Goal: Task Accomplishment & Management: Manage account settings

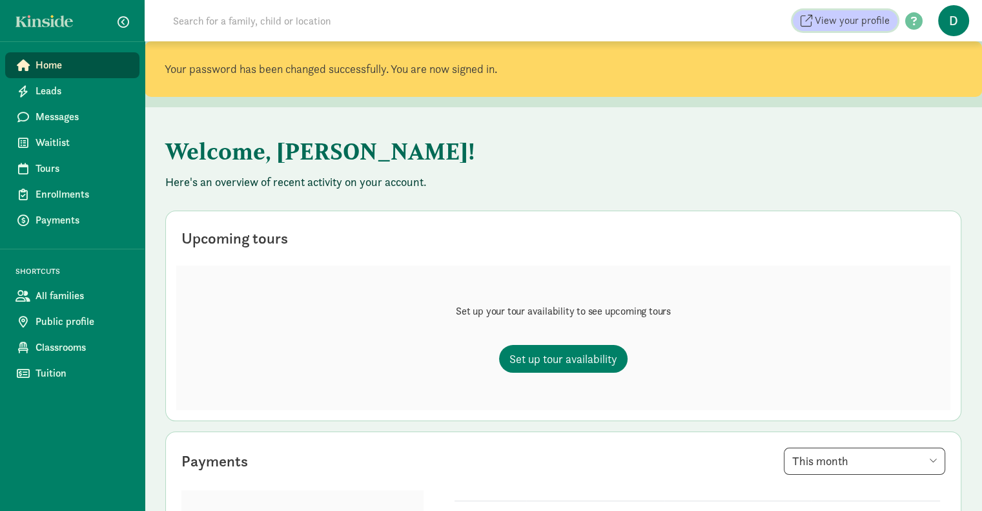
click at [850, 21] on span "View your profile" at bounding box center [852, 20] width 75 height 15
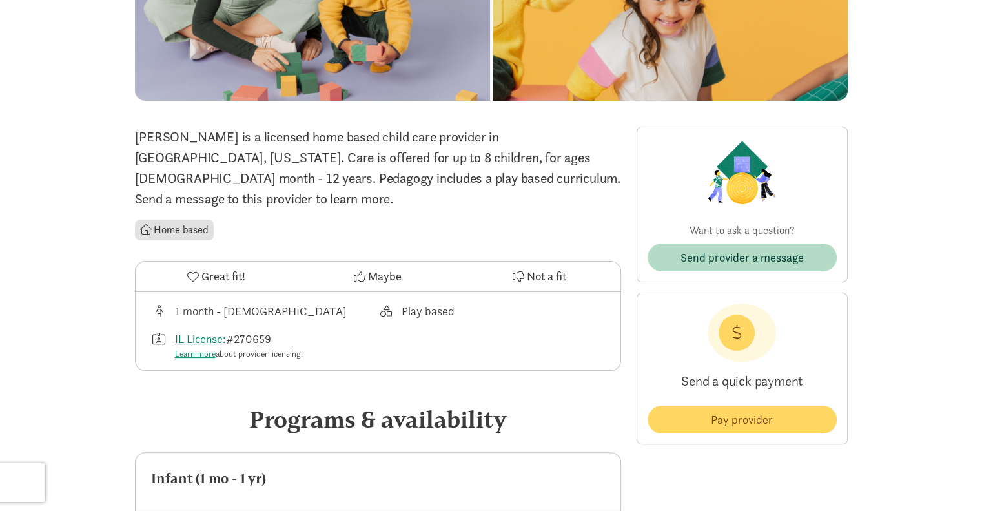
scroll to position [172, 0]
click at [201, 302] on div "1 month - [DEMOGRAPHIC_DATA]" at bounding box center [261, 310] width 172 height 17
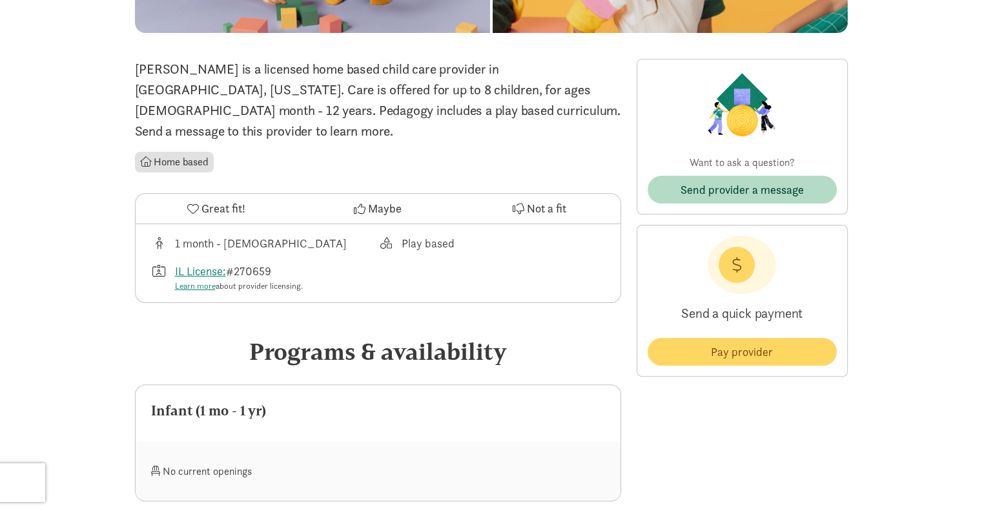
scroll to position [0, 0]
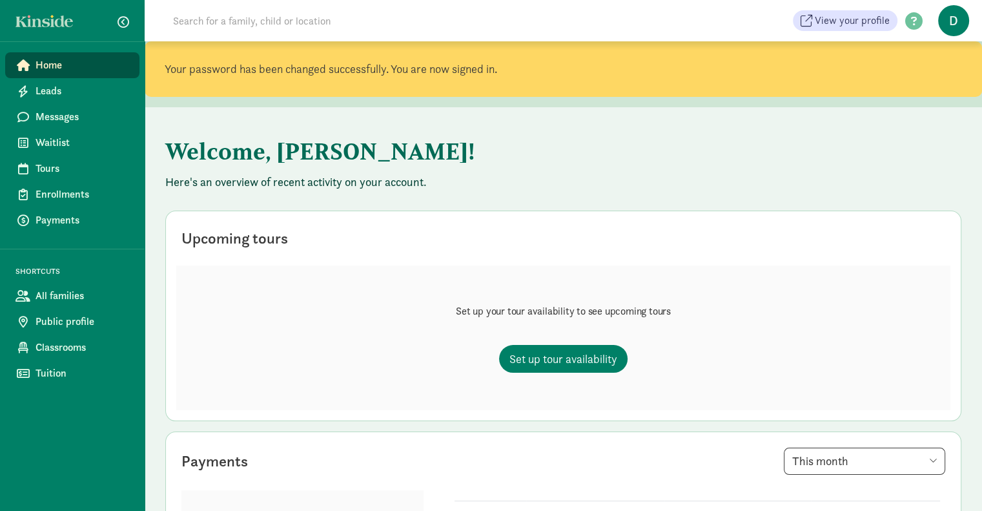
click at [952, 12] on span "D" at bounding box center [953, 20] width 31 height 31
click at [955, 52] on link "User Profile" at bounding box center [943, 51] width 52 height 15
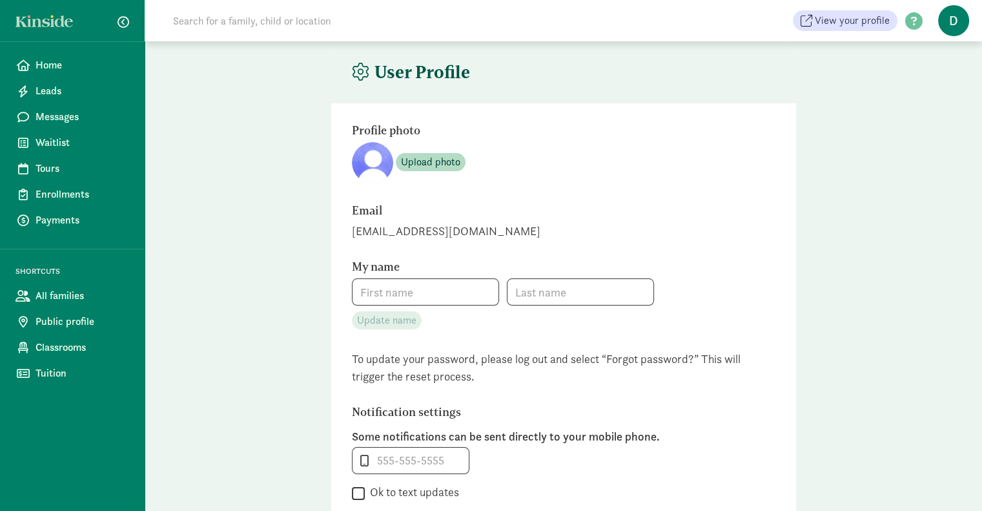
type input "[PERSON_NAME]"
type input "6308973104"
checkbox input "false"
click at [914, 21] on span at bounding box center [913, 21] width 33 height 17
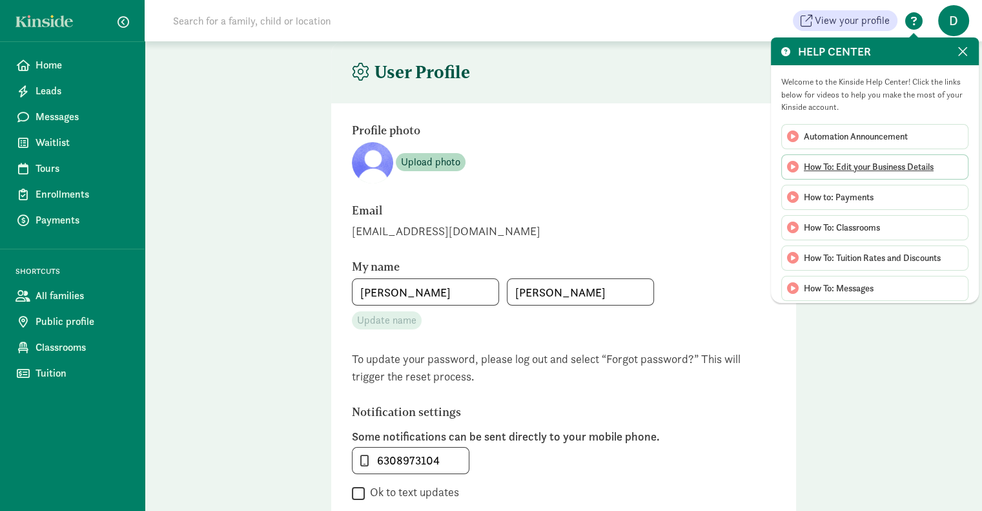
click at [874, 168] on span "How To: Edit your Business Details" at bounding box center [869, 167] width 130 height 14
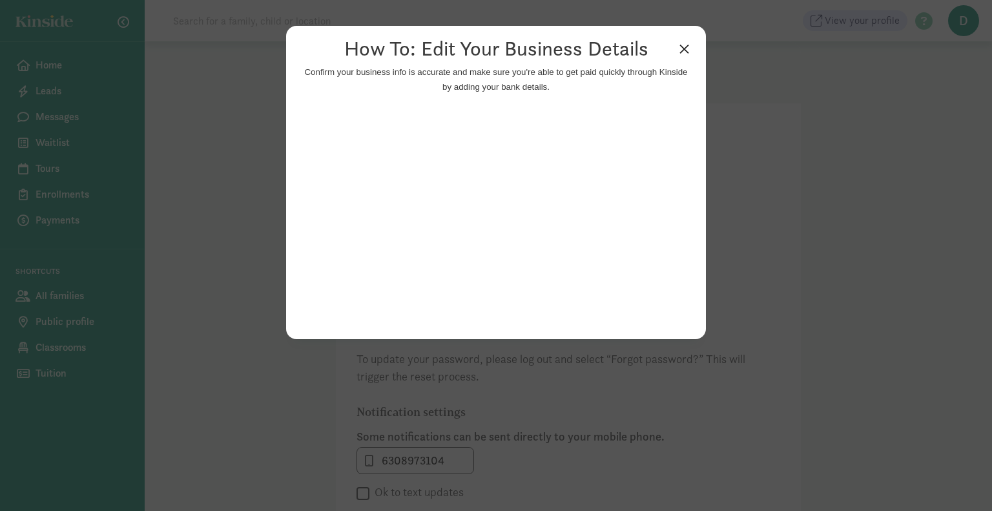
click at [680, 53] on link "×" at bounding box center [684, 47] width 23 height 23
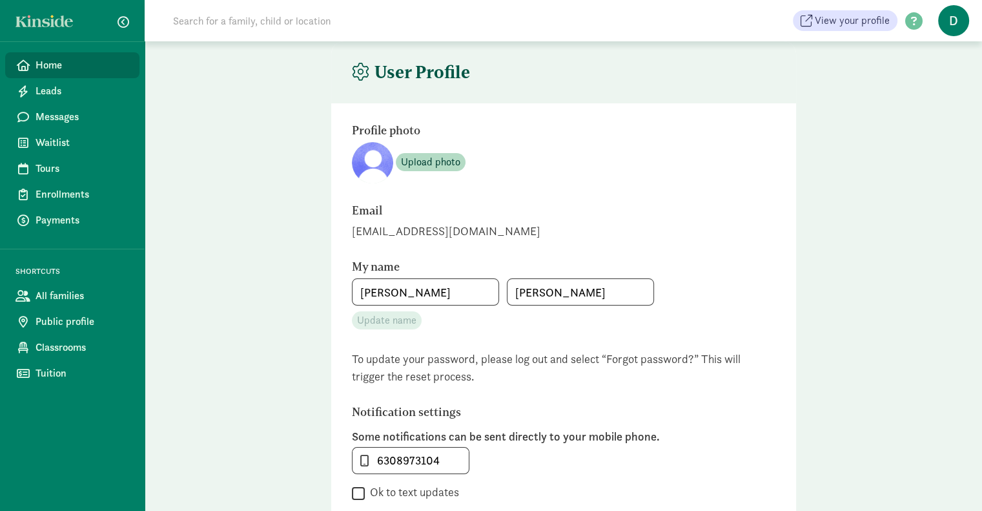
click at [48, 61] on span "Home" at bounding box center [83, 64] width 94 height 15
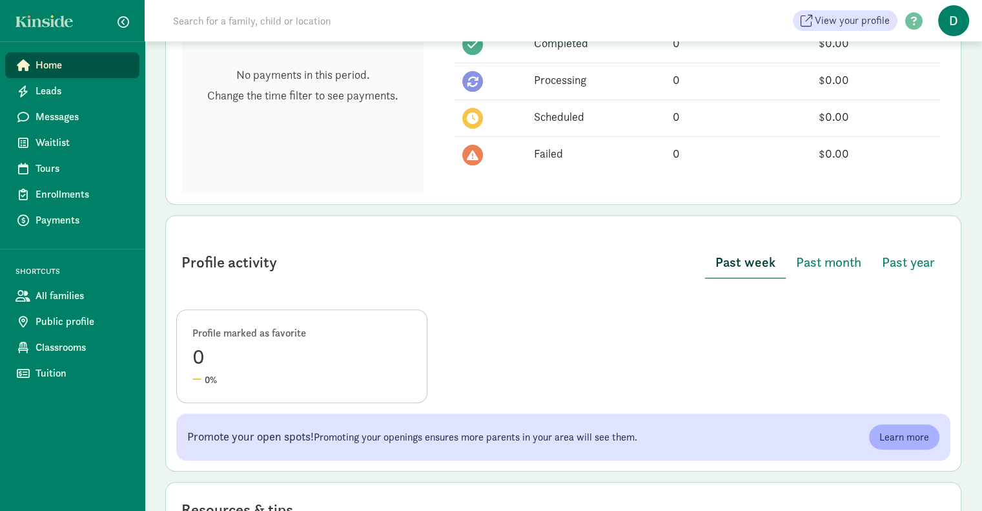
scroll to position [602, 0]
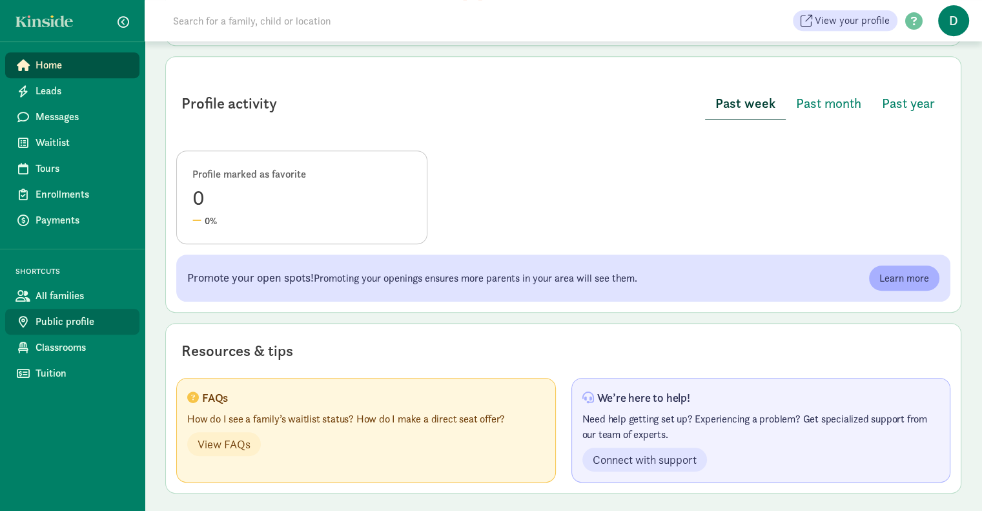
click at [72, 327] on span "Public profile" at bounding box center [83, 321] width 94 height 15
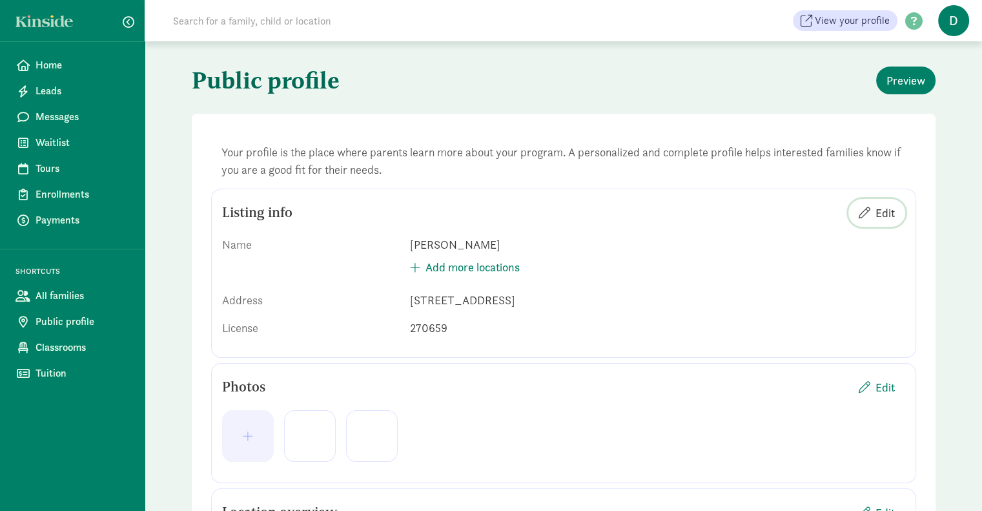
click at [880, 216] on span "Edit" at bounding box center [884, 212] width 19 height 17
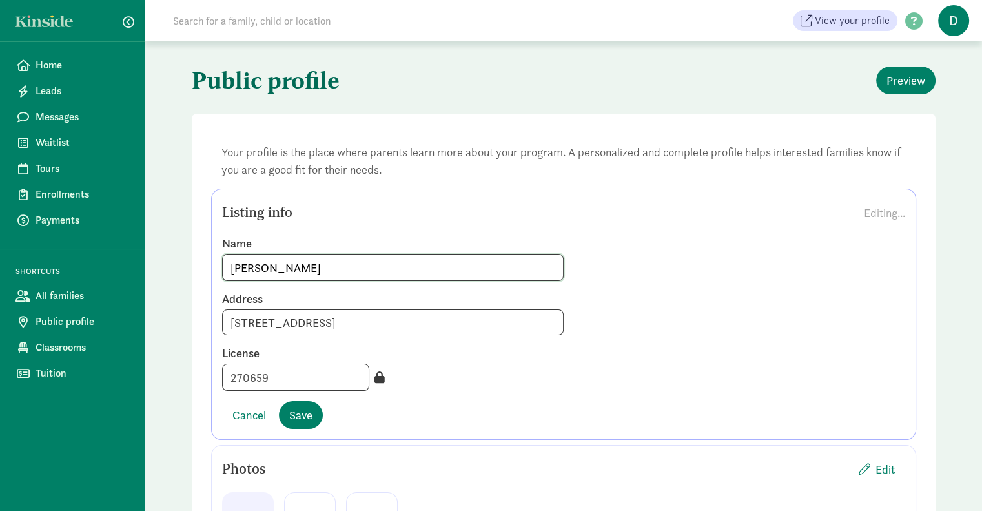
drag, startPoint x: 385, startPoint y: 269, endPoint x: 180, endPoint y: 256, distance: 205.0
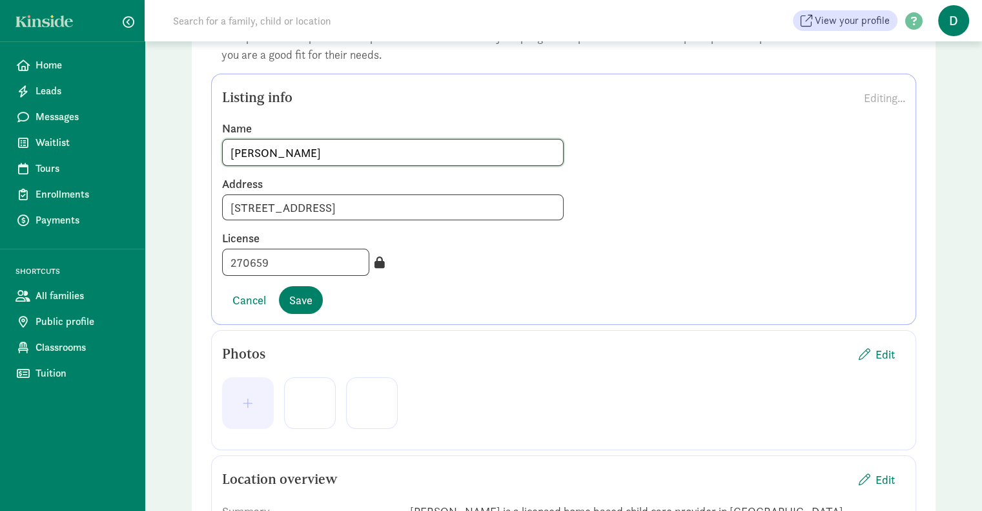
scroll to position [116, 0]
type input "[PERSON_NAME]"
click at [300, 304] on span "Save" at bounding box center [300, 299] width 23 height 17
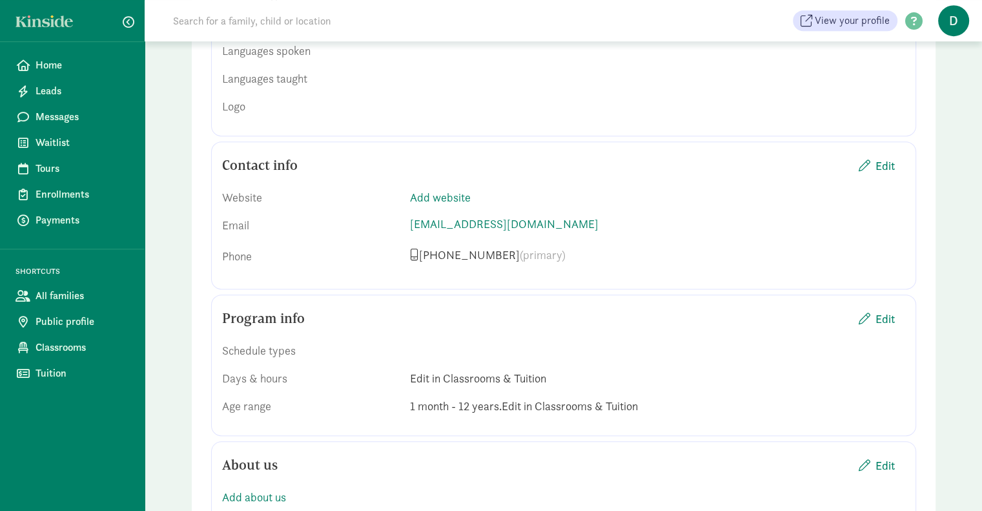
scroll to position [612, 0]
click at [888, 158] on span "Edit" at bounding box center [884, 164] width 19 height 17
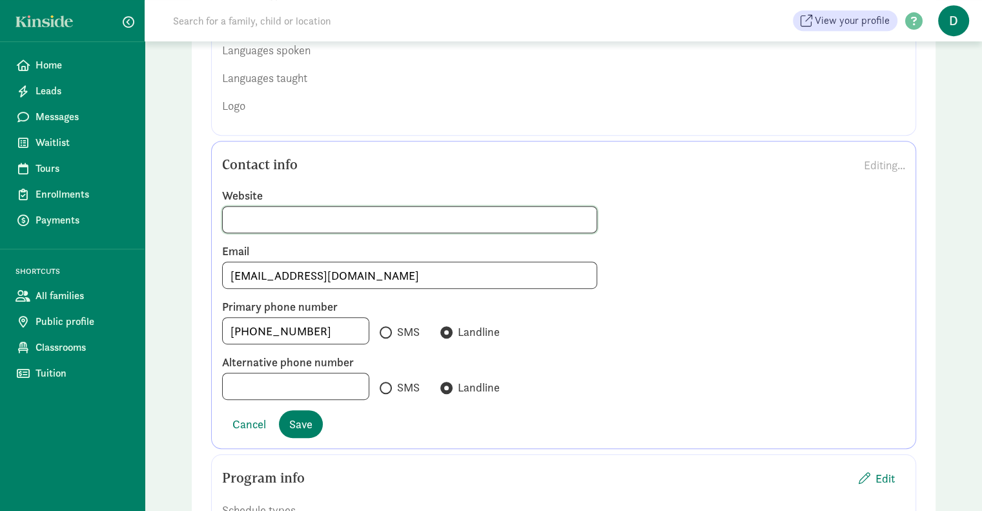
click at [374, 215] on input at bounding box center [410, 220] width 374 height 26
type input "www.srdaycare.com"
drag, startPoint x: 322, startPoint y: 325, endPoint x: 174, endPoint y: 319, distance: 148.0
click at [174, 319] on div "Public profile Preview Your profile is the place where parents learn more about…" at bounding box center [563, 461] width 837 height 2065
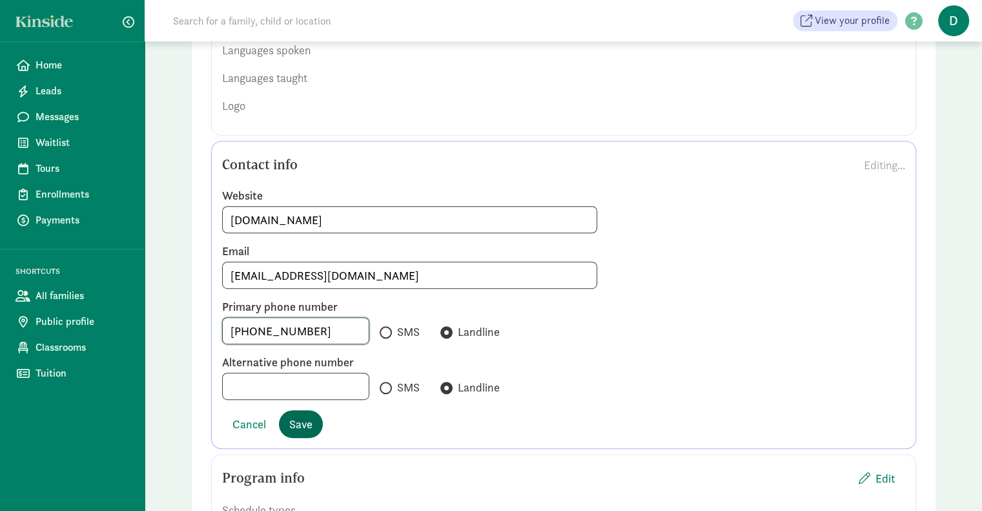
type input "630-897-3104"
click at [302, 421] on span "Save" at bounding box center [300, 423] width 23 height 17
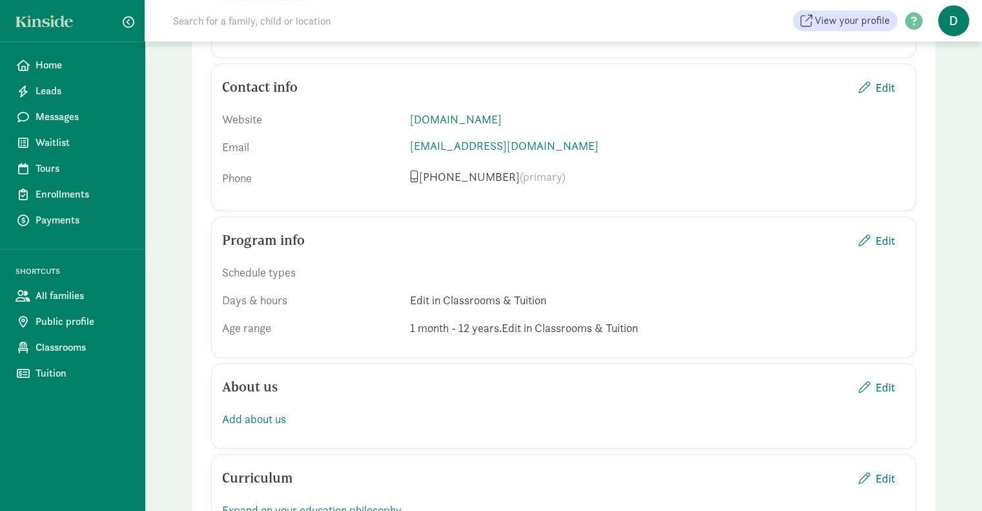
scroll to position [690, 0]
click at [894, 237] on span "Edit" at bounding box center [884, 240] width 19 height 17
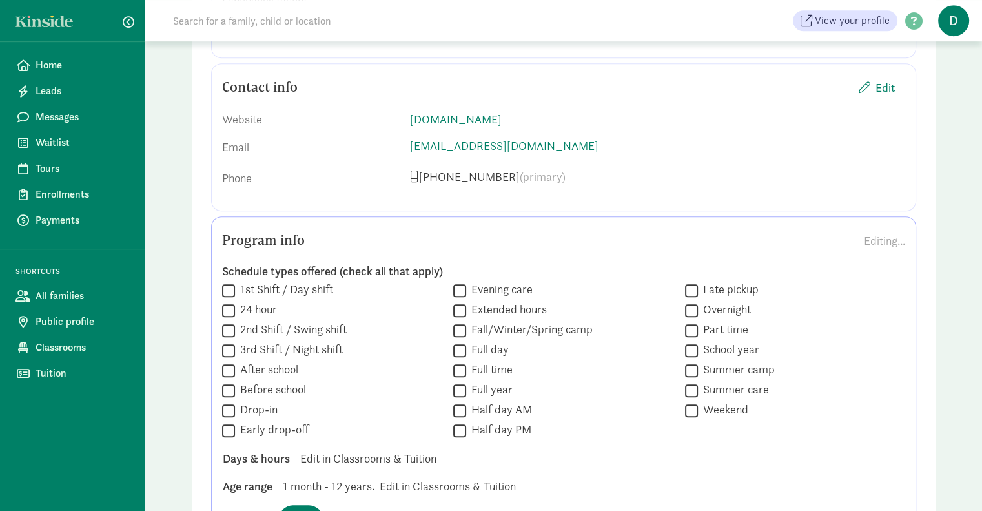
click at [231, 283] on input "1st Shift / Day shift" at bounding box center [228, 289] width 13 height 17
checkbox input "true"
click at [460, 345] on input "Full day" at bounding box center [459, 350] width 13 height 17
checkbox input "true"
click at [460, 369] on input "Full time" at bounding box center [459, 370] width 13 height 17
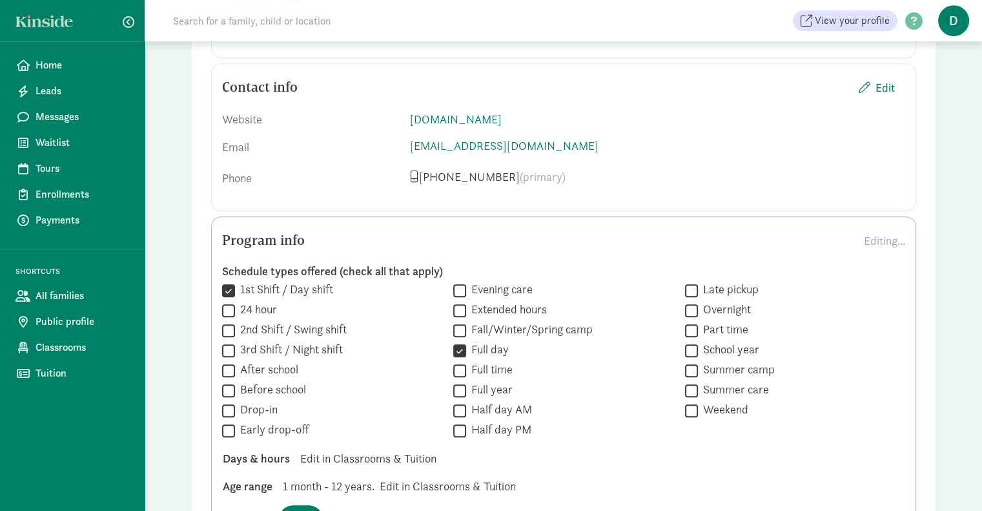
checkbox input "true"
click at [460, 393] on input "Full year" at bounding box center [459, 390] width 13 height 17
checkbox input "true"
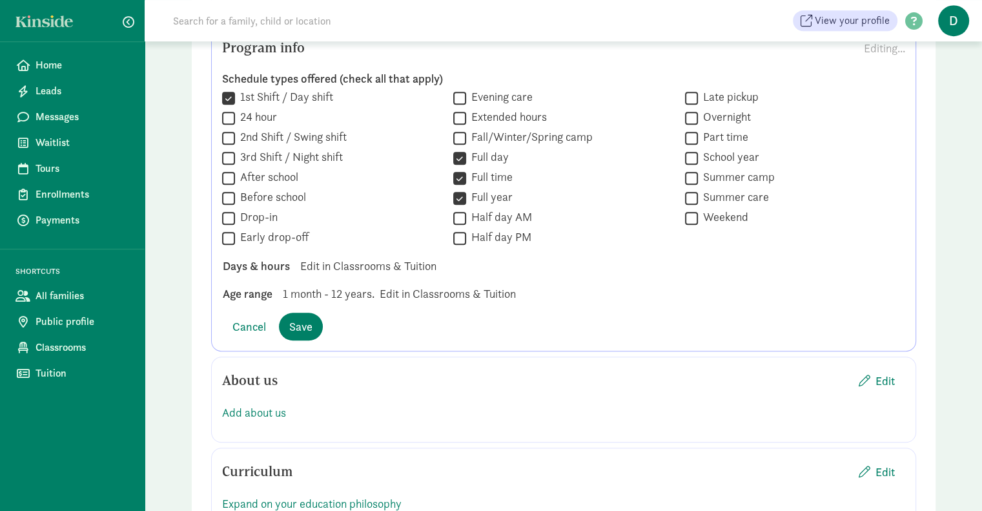
scroll to position [883, 0]
click at [342, 293] on span "1 month - 12 years." at bounding box center [329, 291] width 92 height 17
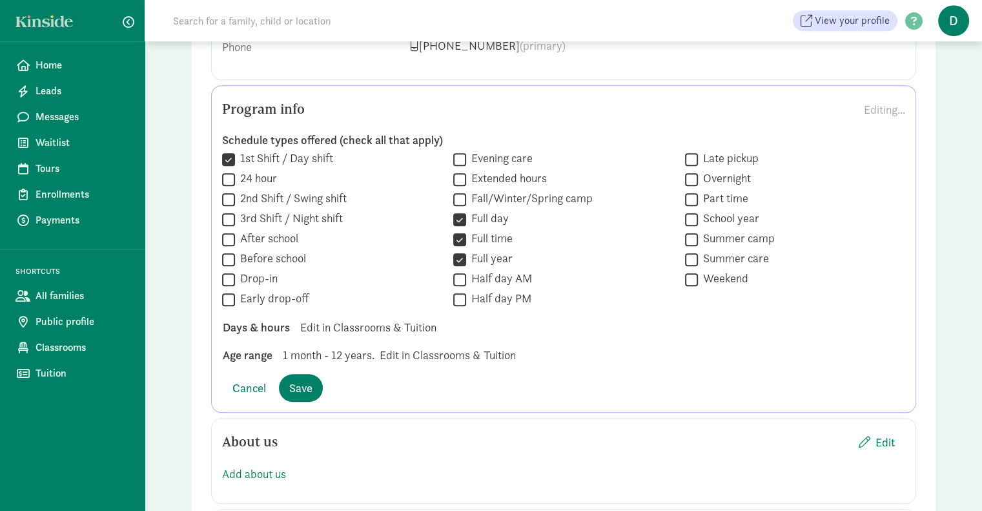
scroll to position [820, 0]
click at [305, 388] on span "Save" at bounding box center [300, 388] width 23 height 17
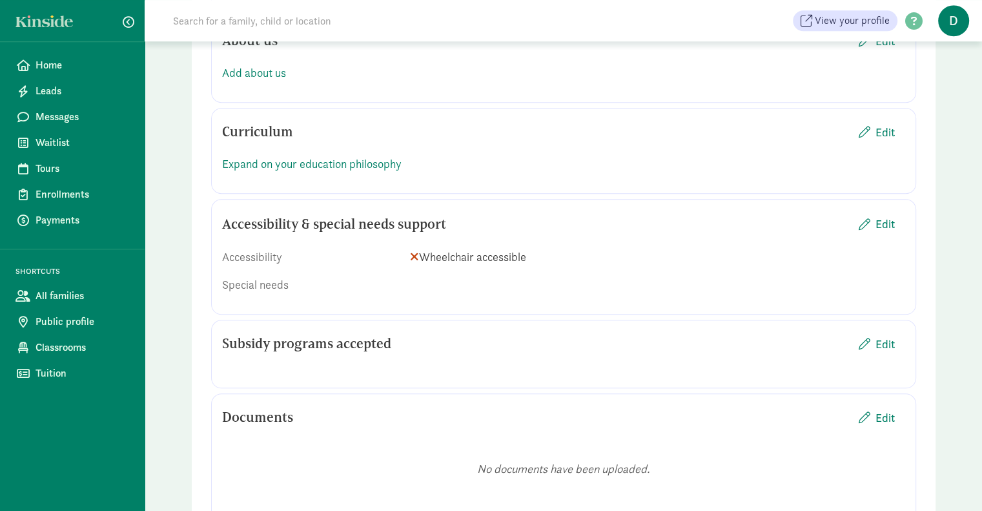
scroll to position [1036, 0]
click at [879, 219] on span "Edit" at bounding box center [884, 223] width 19 height 17
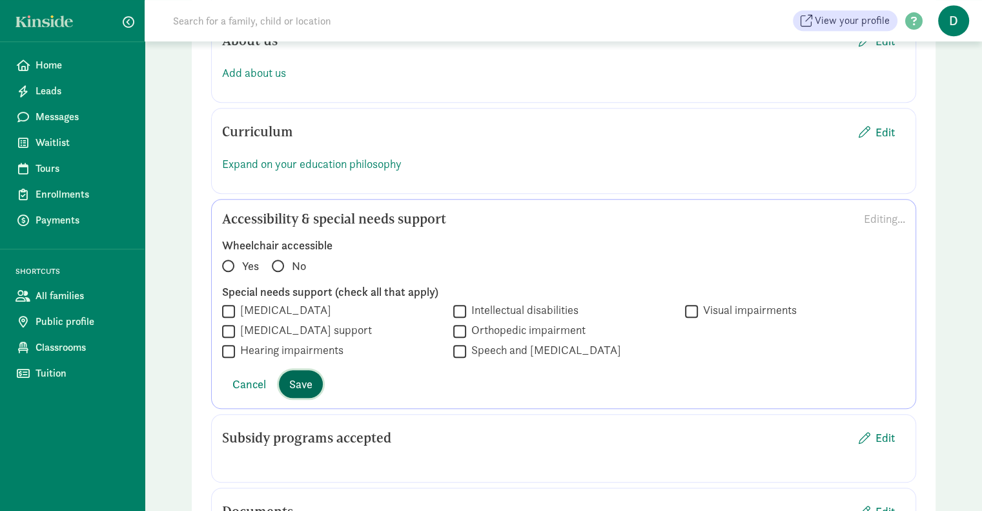
click at [302, 378] on span "Save" at bounding box center [300, 383] width 23 height 17
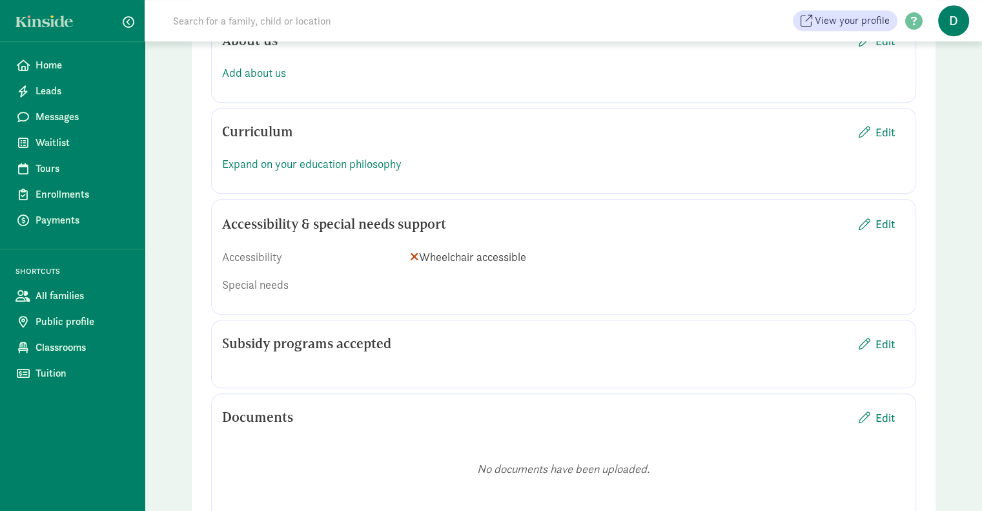
click at [418, 256] on span at bounding box center [414, 256] width 9 height 12
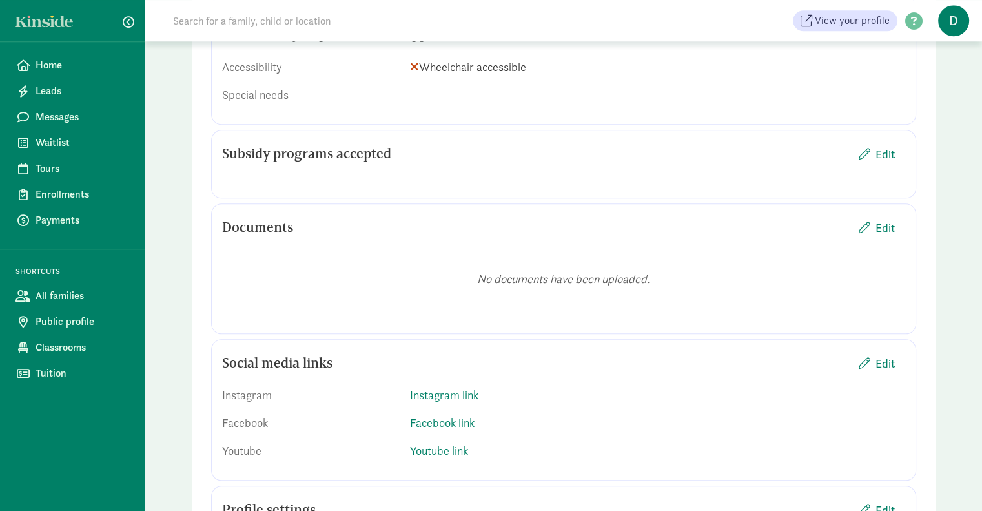
scroll to position [1240, 0]
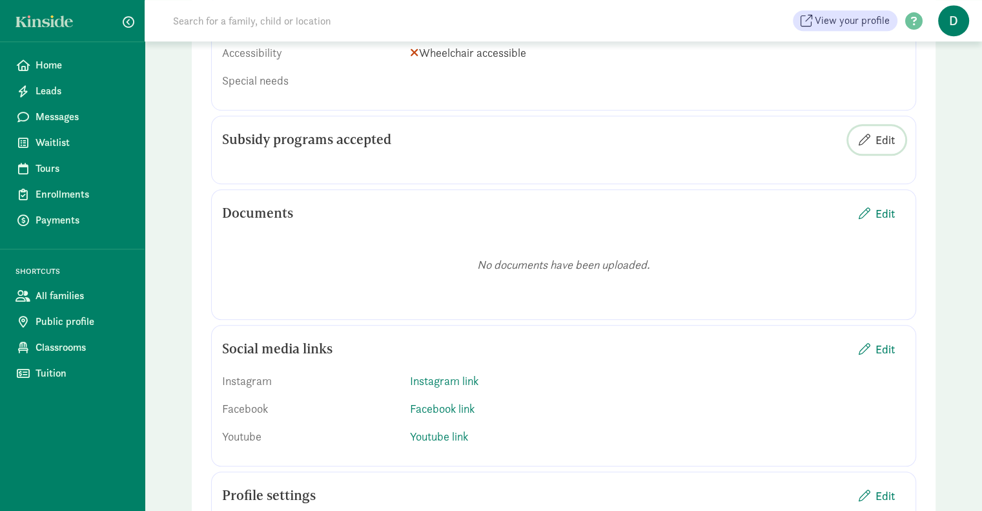
click at [886, 136] on span "Edit" at bounding box center [884, 139] width 19 height 17
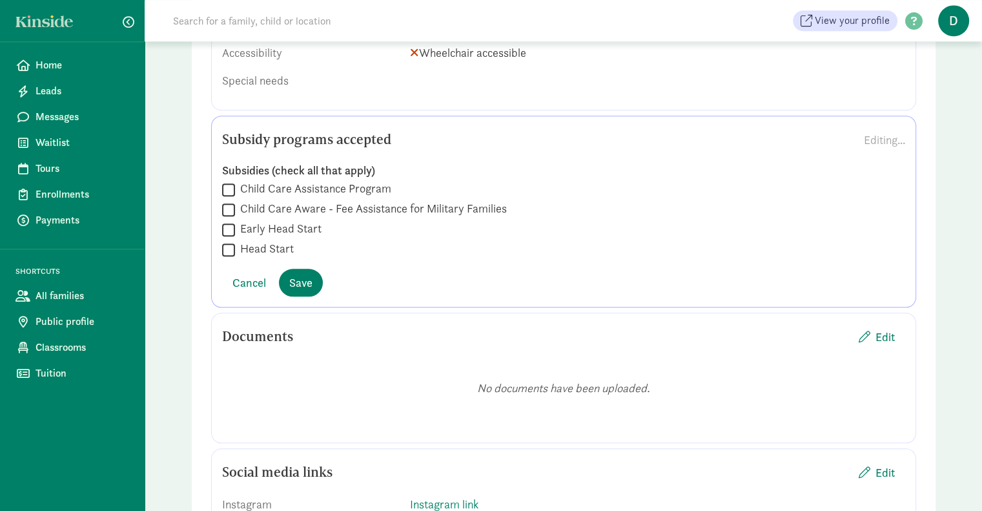
click at [695, 361] on div "No documents have been uploaded." at bounding box center [563, 391] width 683 height 62
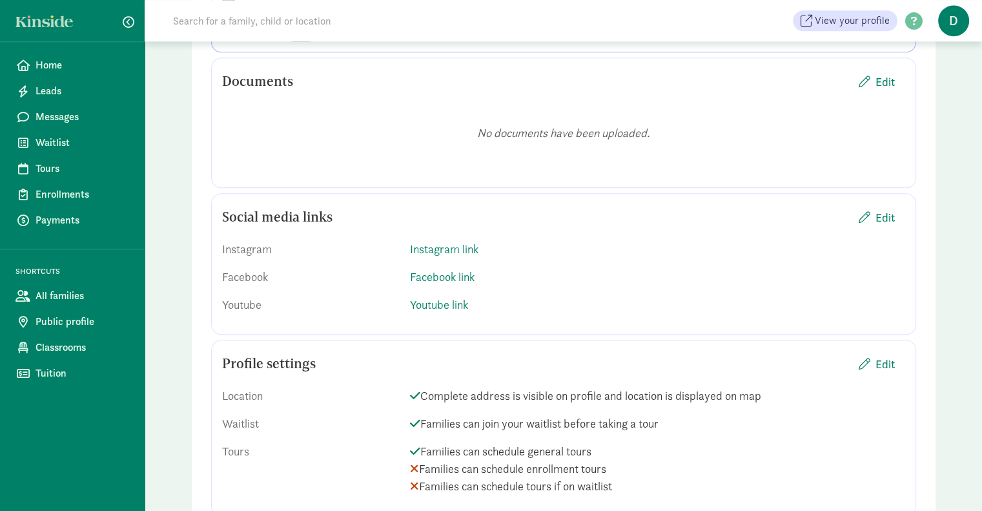
scroll to position [1556, 0]
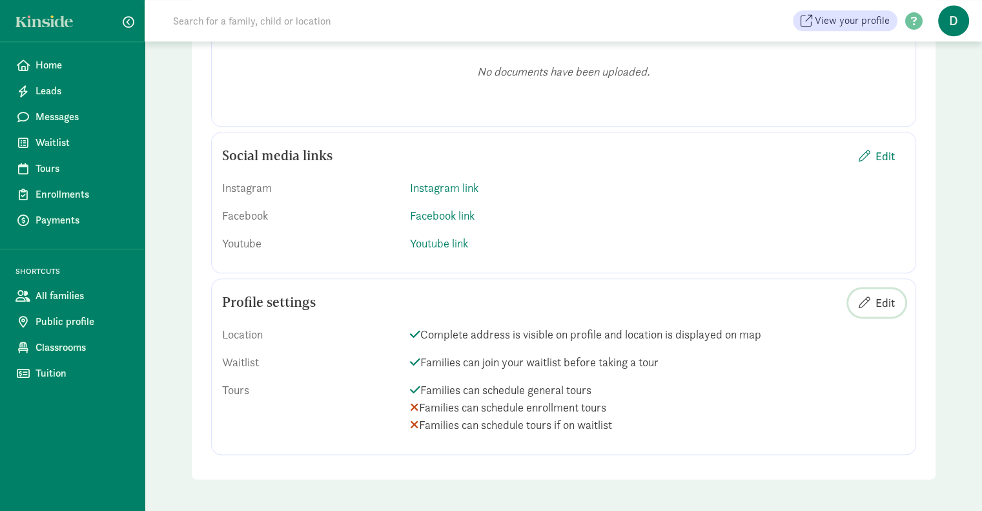
click at [885, 301] on span "Edit" at bounding box center [884, 302] width 19 height 17
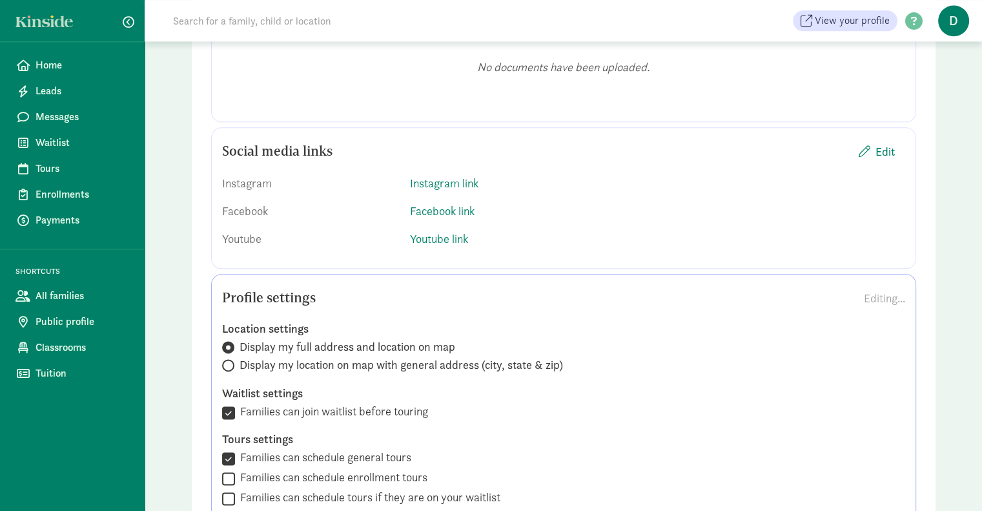
scroll to position [1662, 0]
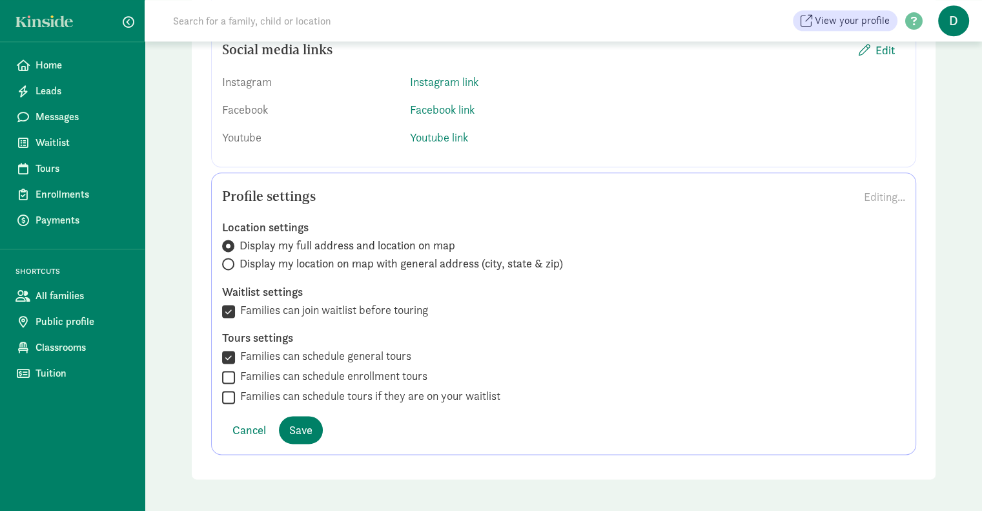
click at [229, 353] on input "Families can schedule general tours" at bounding box center [228, 356] width 13 height 17
checkbox input "false"
click at [229, 263] on input "Display my location on map with general address (city, state & zip)" at bounding box center [226, 264] width 8 height 8
radio input "true"
click at [229, 241] on input "Display my full address and location on map" at bounding box center [226, 245] width 8 height 8
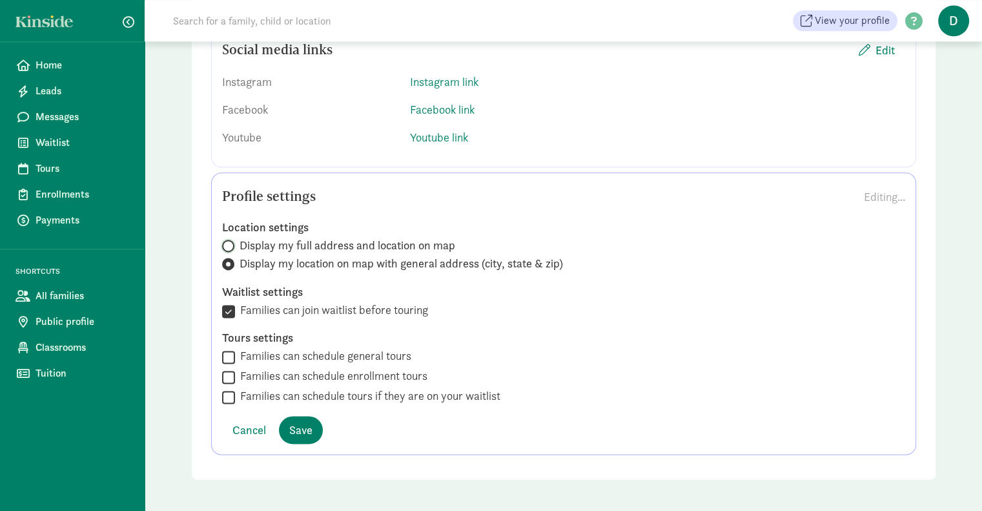
radio input "true"
radio input "false"
click at [302, 425] on span "Save" at bounding box center [300, 429] width 23 height 17
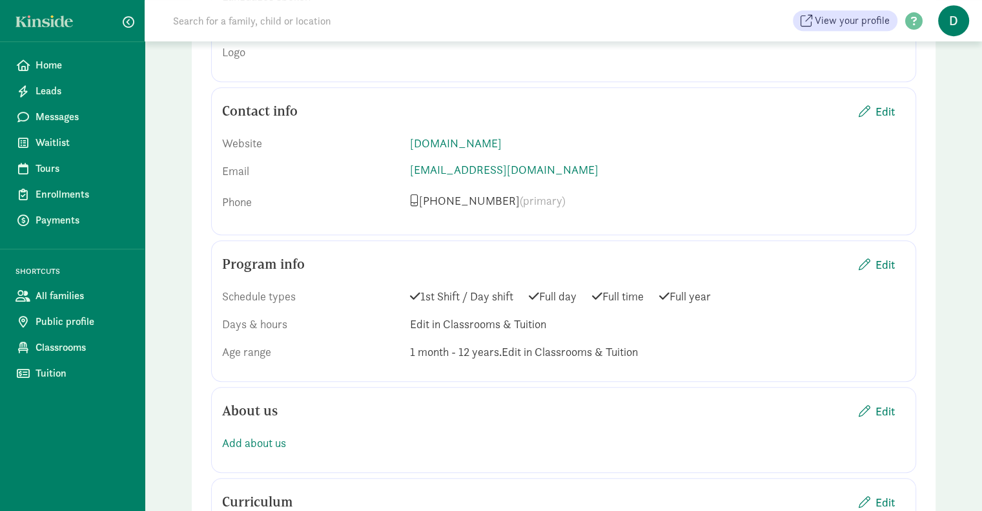
scroll to position [665, 0]
click at [883, 269] on span "Edit" at bounding box center [884, 264] width 19 height 17
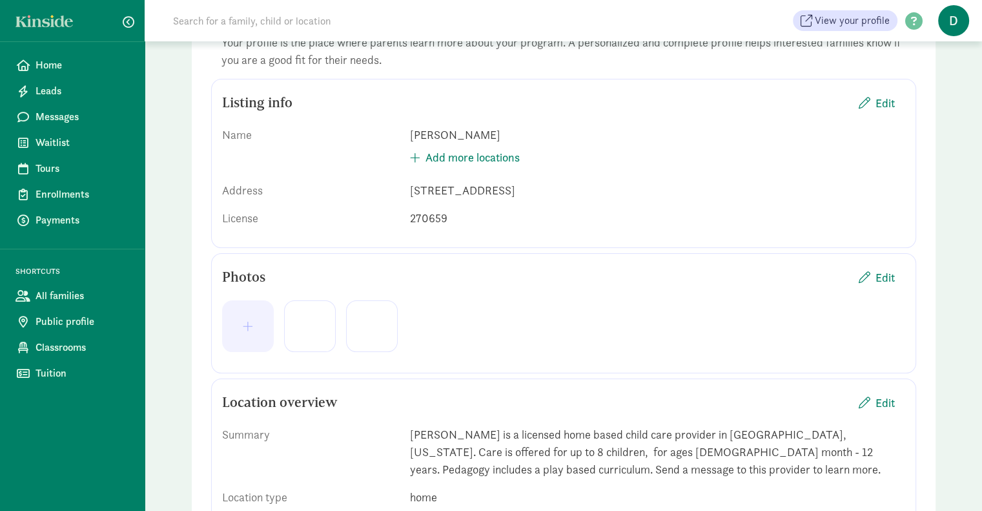
scroll to position [0, 0]
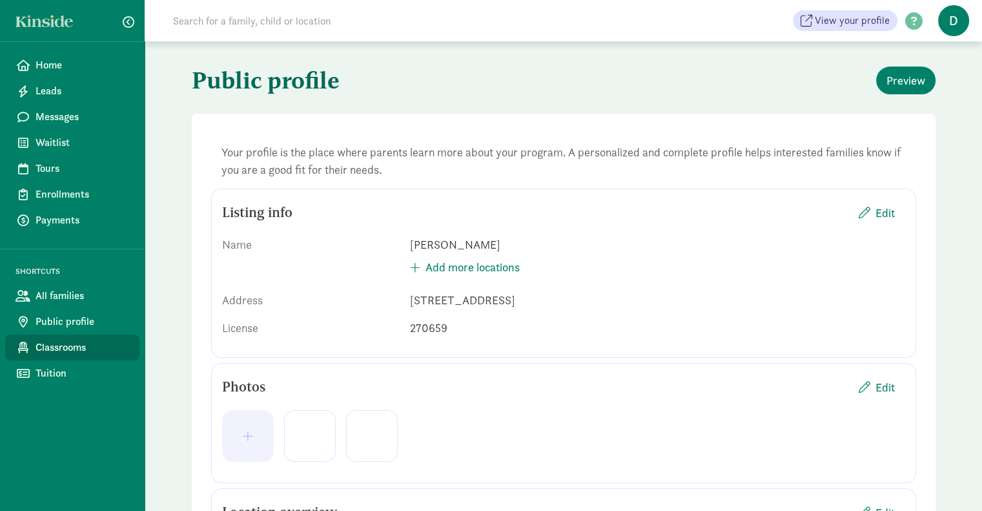
click at [79, 351] on span "Classrooms" at bounding box center [83, 347] width 94 height 15
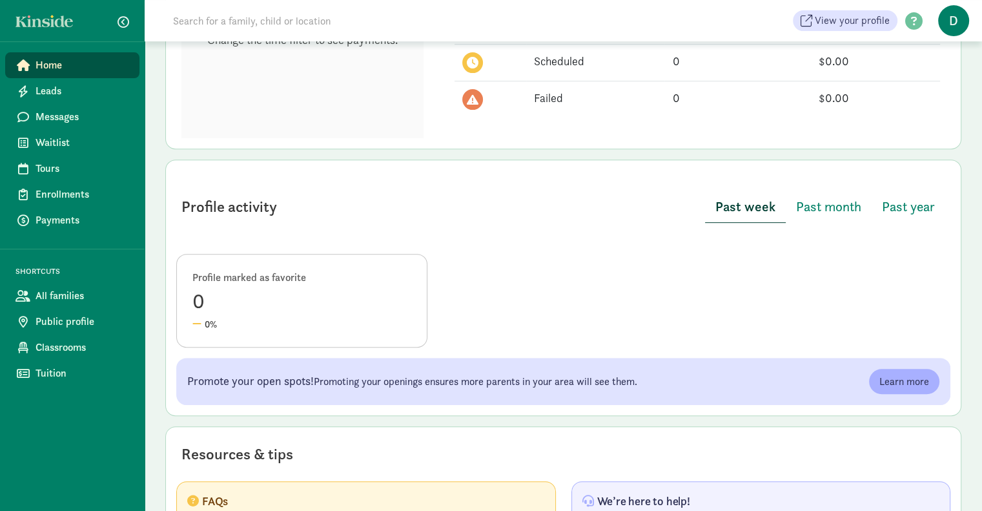
scroll to position [602, 0]
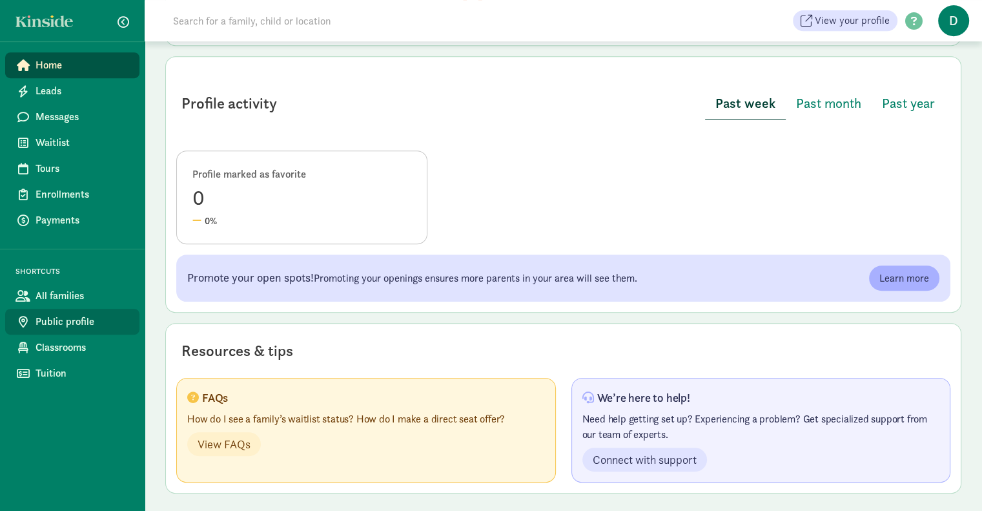
click at [59, 322] on span "Public profile" at bounding box center [83, 321] width 94 height 15
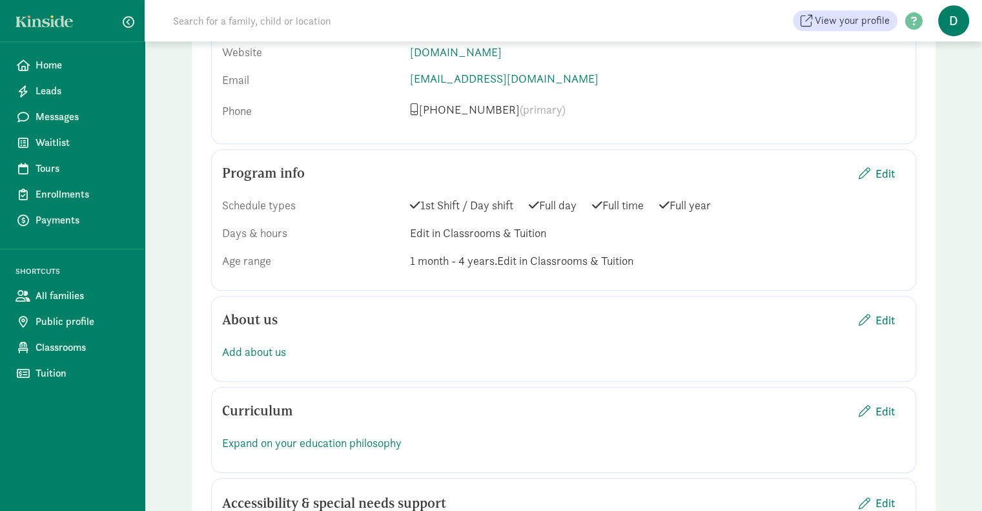
scroll to position [775, 0]
click at [885, 164] on span "Edit" at bounding box center [884, 172] width 19 height 17
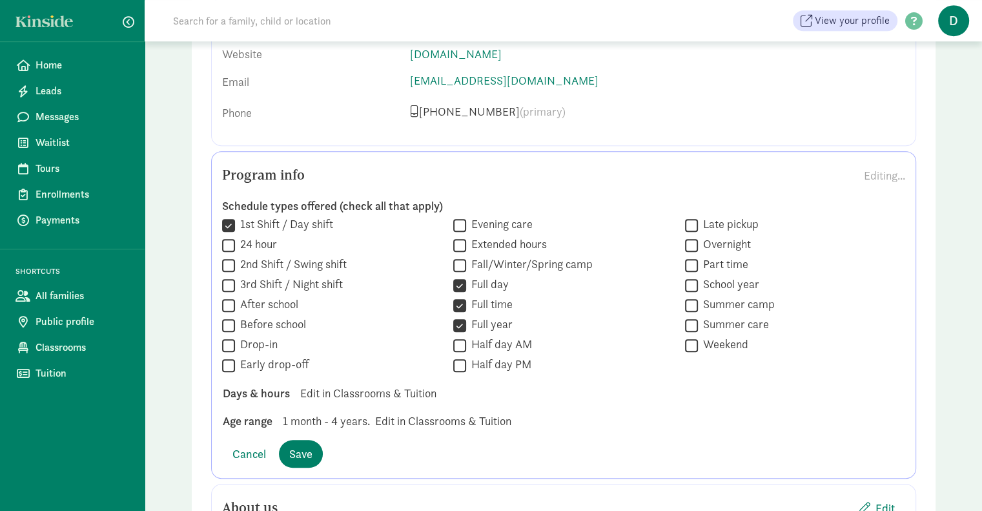
scroll to position [813, 0]
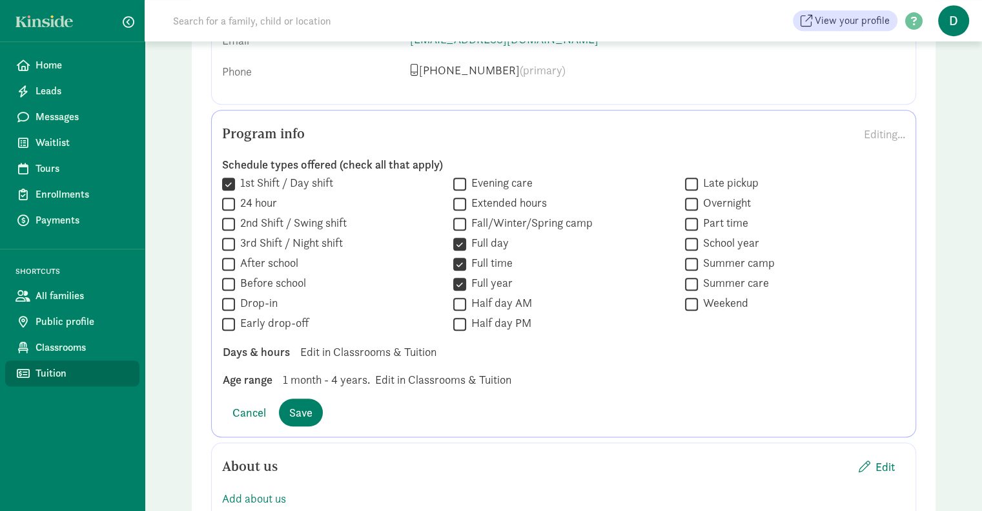
click at [59, 372] on span "Tuition" at bounding box center [83, 372] width 94 height 15
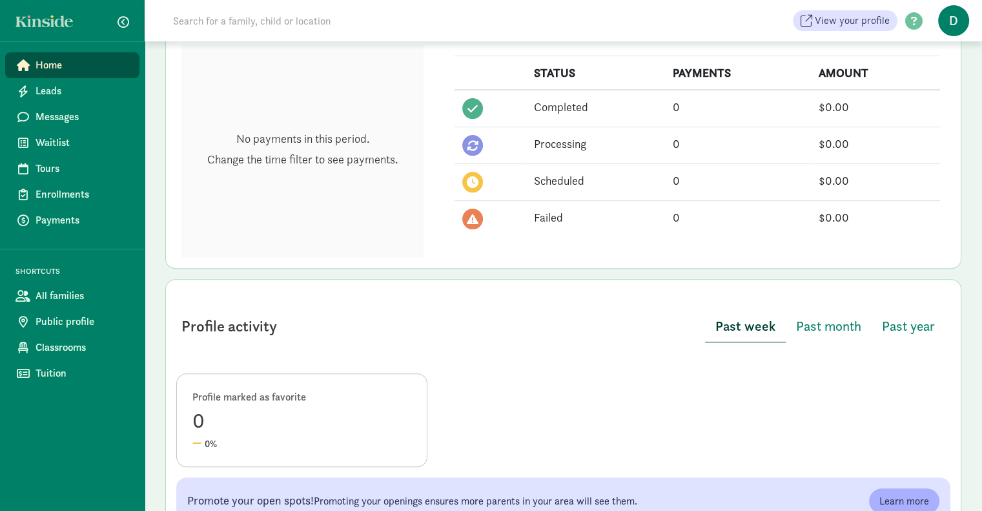
scroll to position [602, 0]
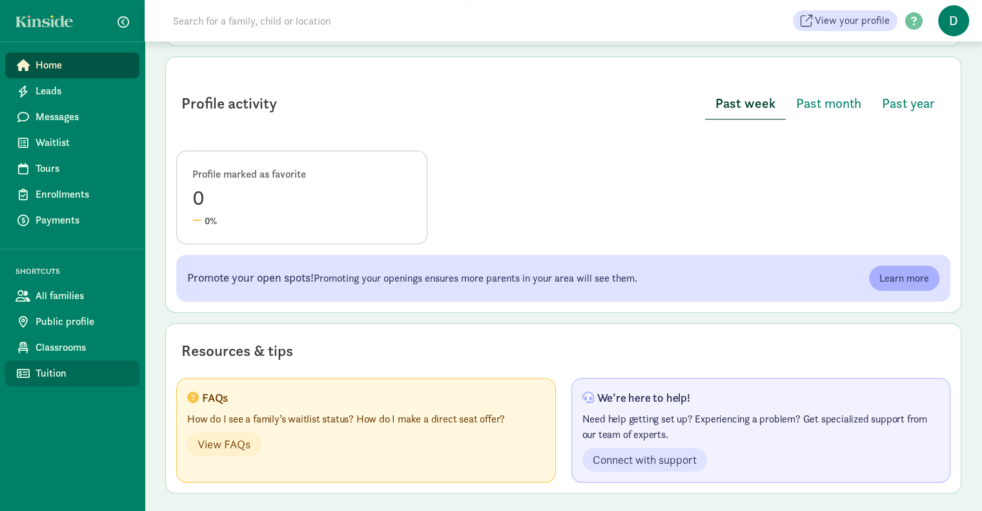
click at [50, 369] on span "Tuition" at bounding box center [83, 372] width 94 height 15
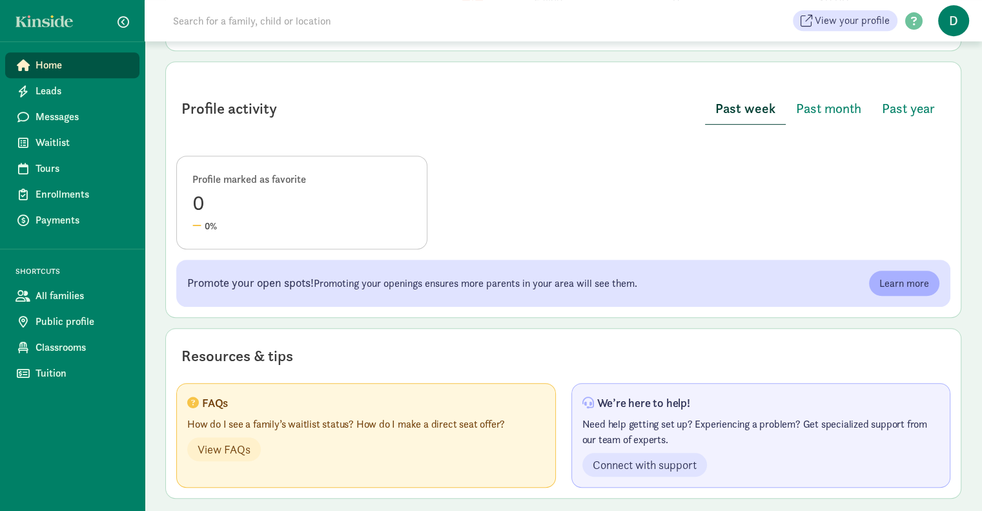
scroll to position [602, 0]
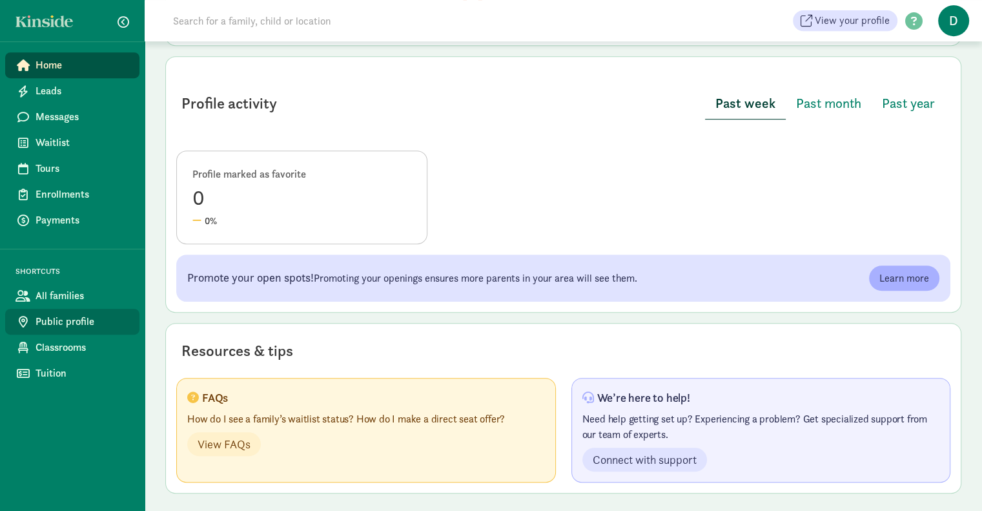
click at [77, 319] on span "Public profile" at bounding box center [83, 321] width 94 height 15
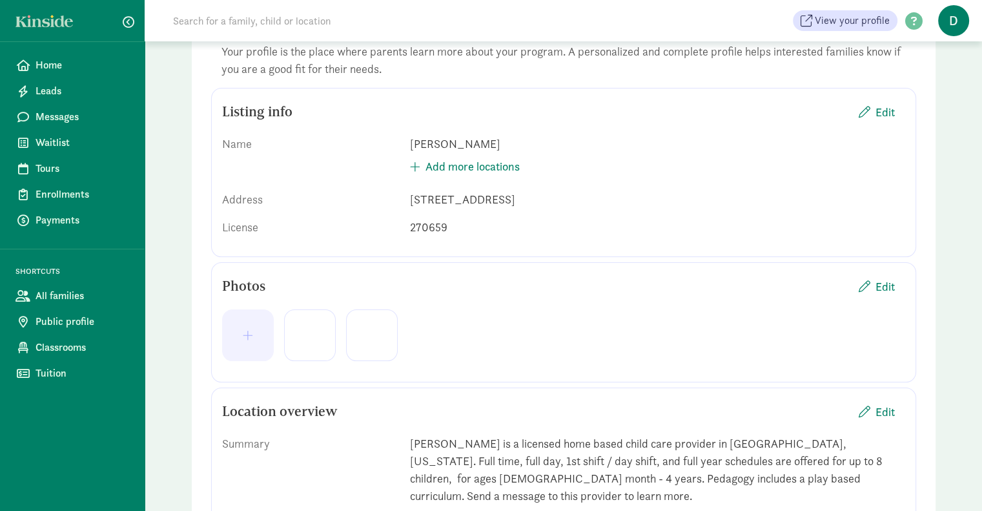
scroll to position [310, 0]
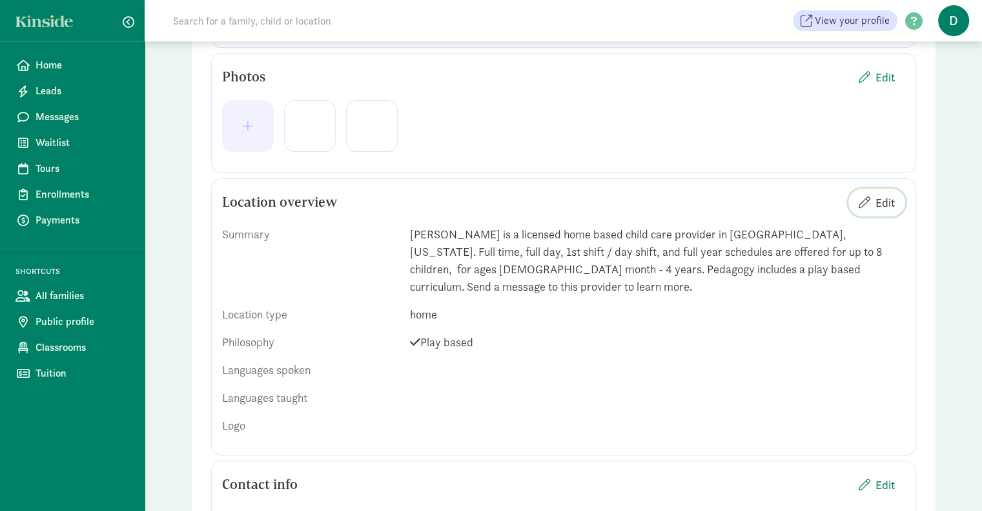
click at [893, 203] on span "Edit" at bounding box center [884, 202] width 19 height 17
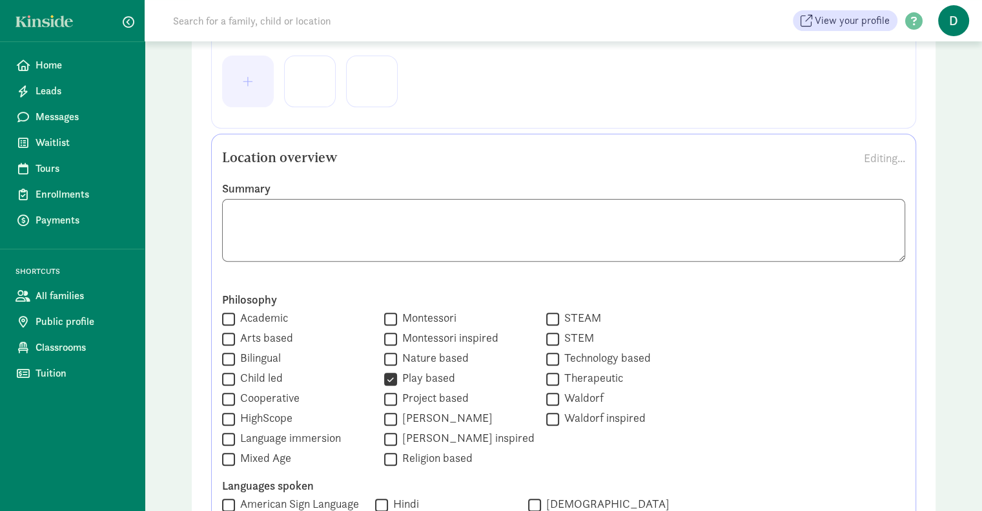
scroll to position [354, 0]
click at [419, 232] on textarea at bounding box center [563, 230] width 683 height 63
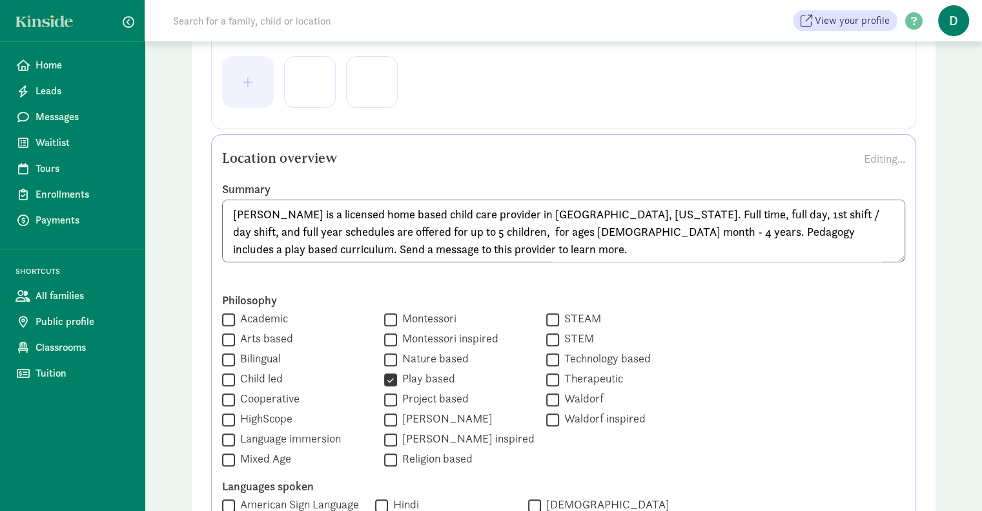
scroll to position [1, 0]
type textarea "[PERSON_NAME] is a licensed home based child care provider in [GEOGRAPHIC_DATA]…"
click at [705, 301] on label "Philosophy" at bounding box center [563, 299] width 683 height 15
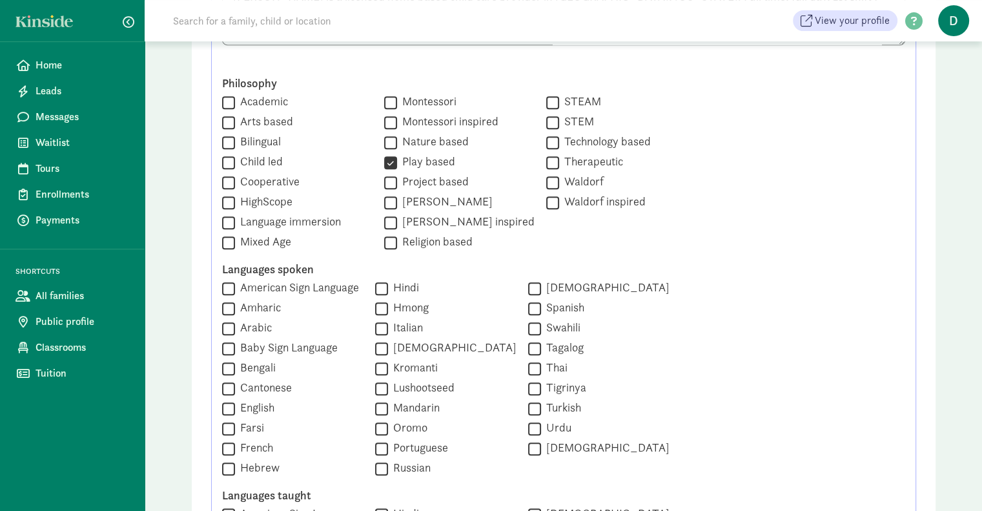
scroll to position [571, 0]
click at [234, 241] on input "Mixed Age" at bounding box center [228, 241] width 13 height 17
checkbox input "true"
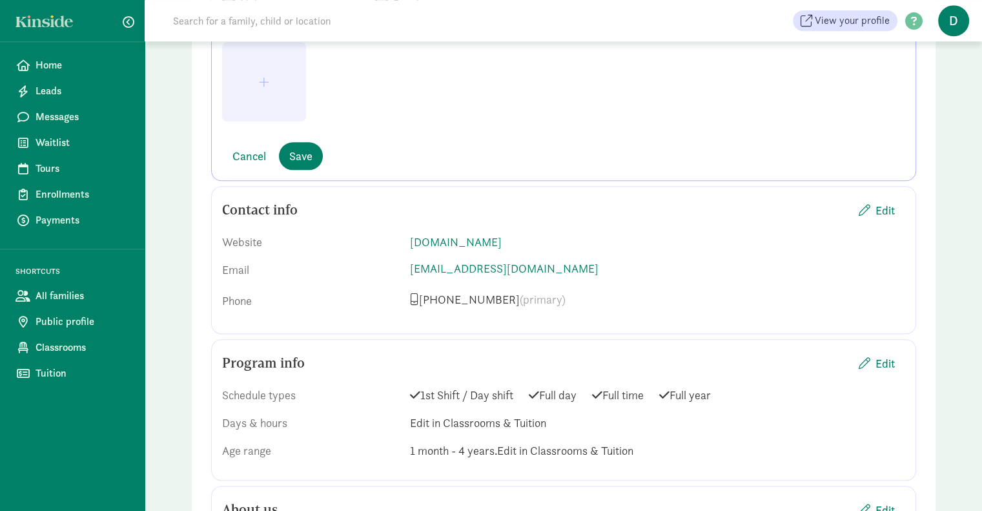
scroll to position [1261, 0]
click at [300, 152] on span "Save" at bounding box center [300, 155] width 23 height 17
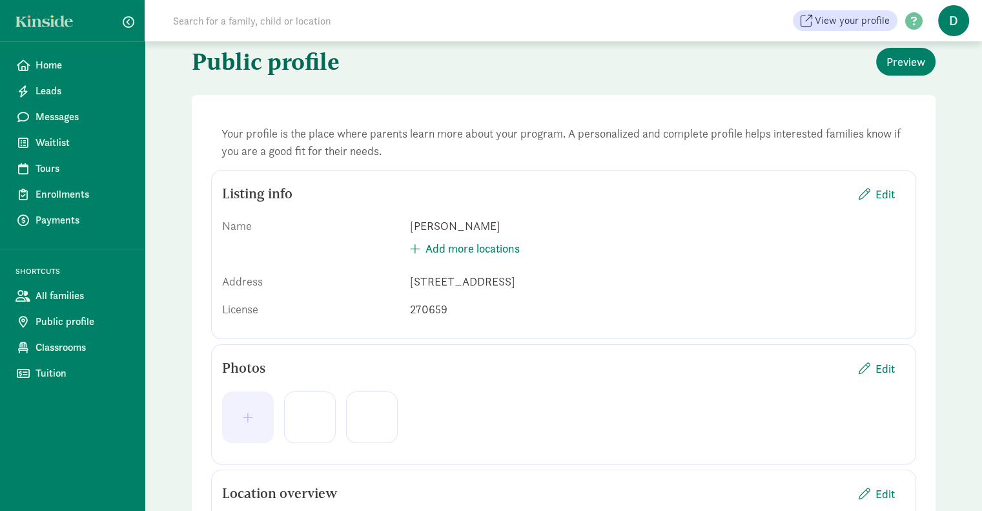
scroll to position [0, 0]
